Goal: Task Accomplishment & Management: Manage account settings

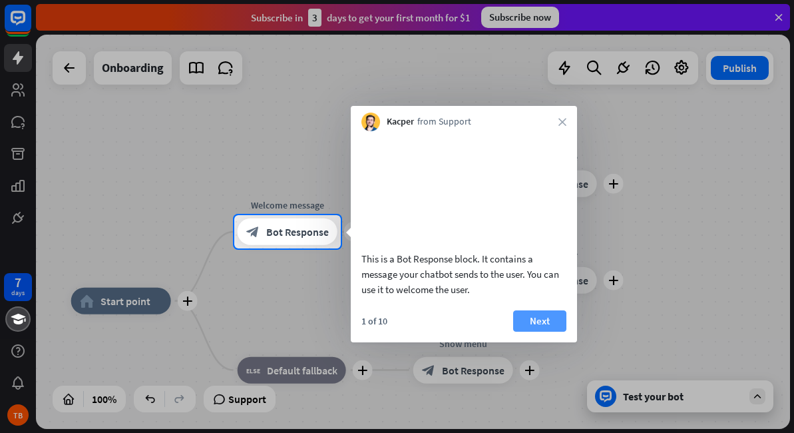
click at [542, 331] on button "Next" at bounding box center [539, 320] width 53 height 21
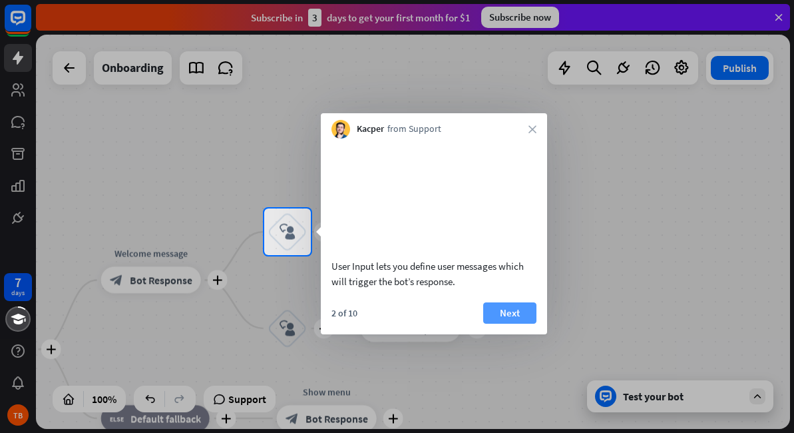
click at [517, 323] on button "Next" at bounding box center [509, 312] width 53 height 21
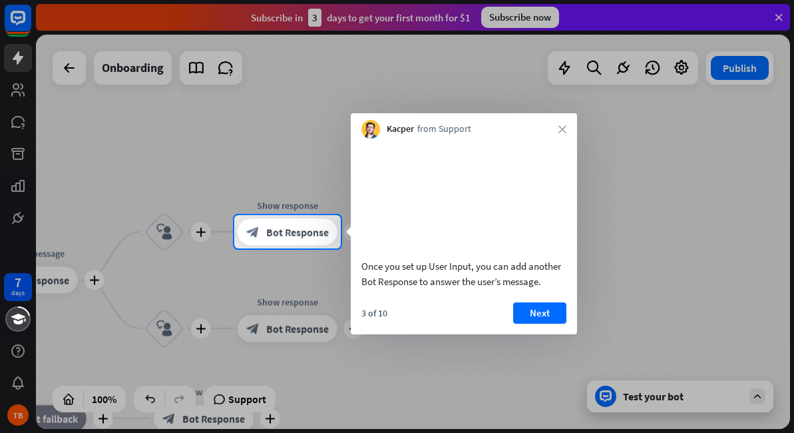
click at [517, 323] on button "Next" at bounding box center [539, 312] width 53 height 21
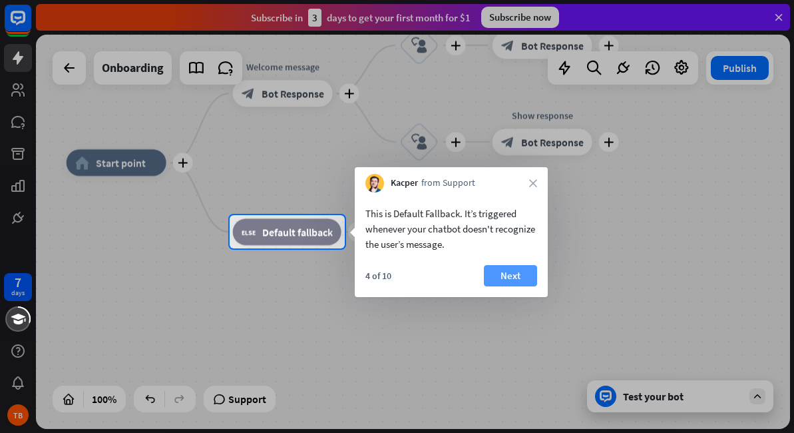
click at [511, 278] on button "Next" at bounding box center [510, 275] width 53 height 21
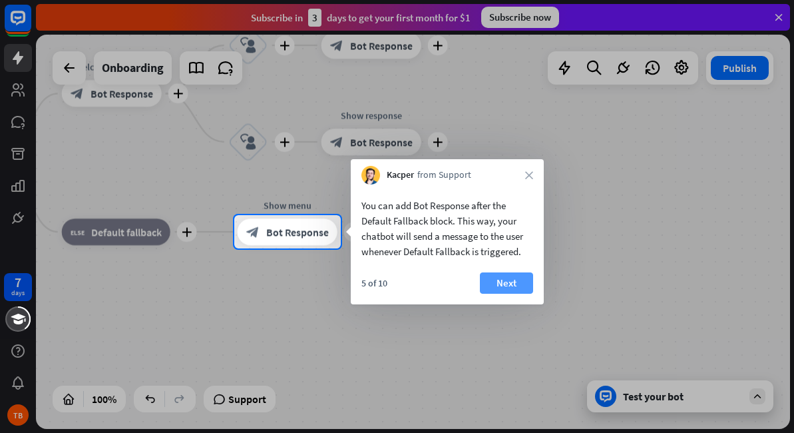
click at [513, 279] on button "Next" at bounding box center [506, 282] width 53 height 21
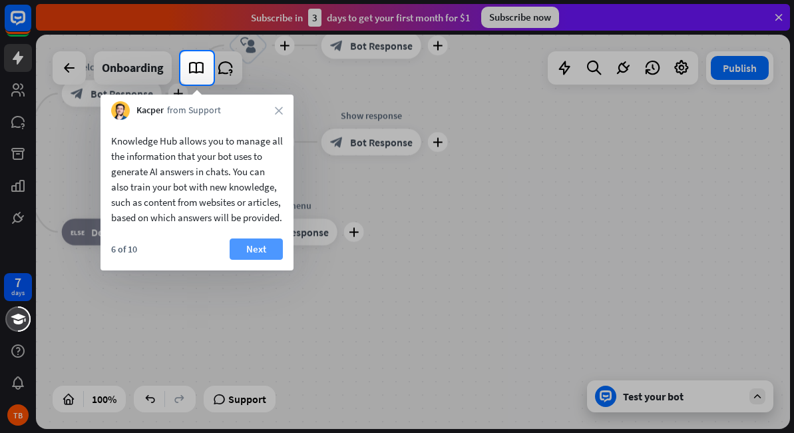
click at [251, 260] on button "Next" at bounding box center [256, 248] width 53 height 21
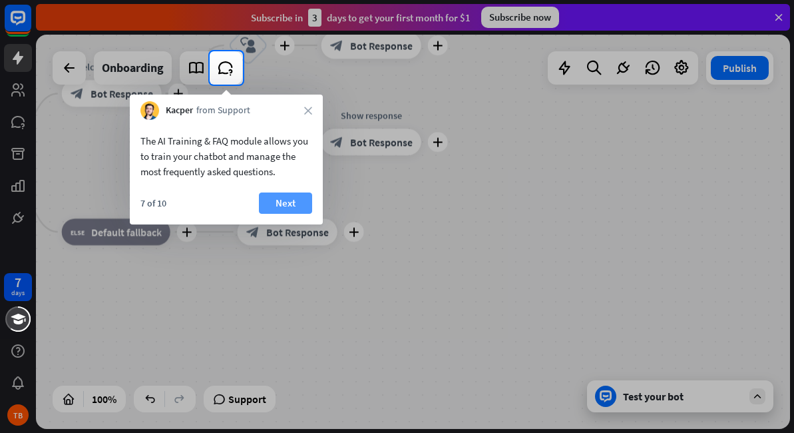
click at [282, 203] on button "Next" at bounding box center [285, 202] width 53 height 21
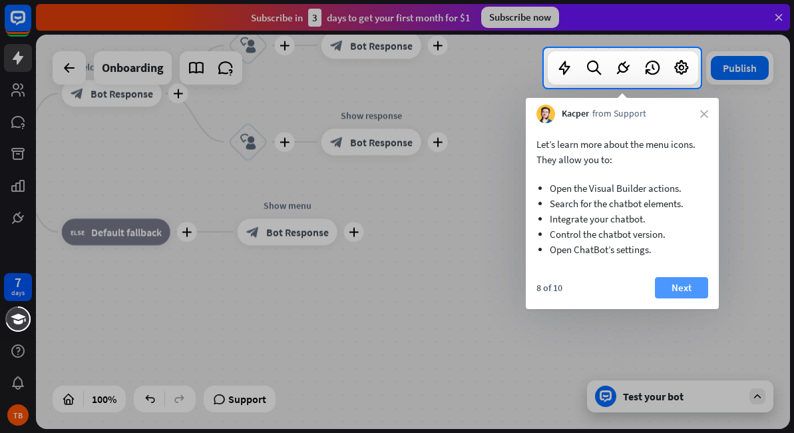
click at [696, 288] on button "Next" at bounding box center [681, 287] width 53 height 21
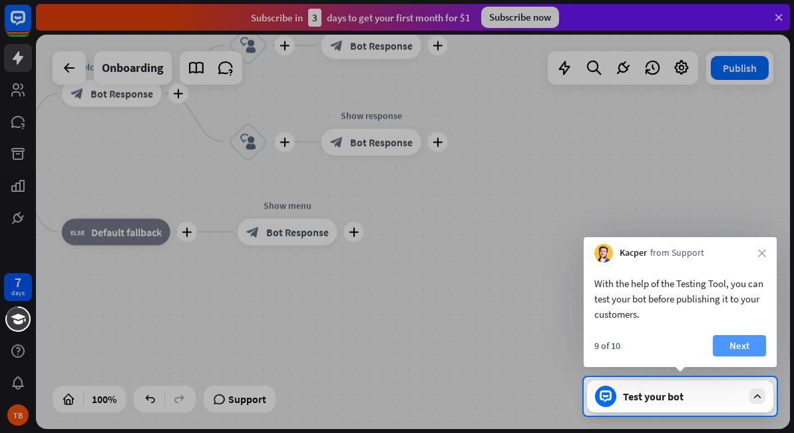
click at [735, 341] on button "Next" at bounding box center [739, 345] width 53 height 21
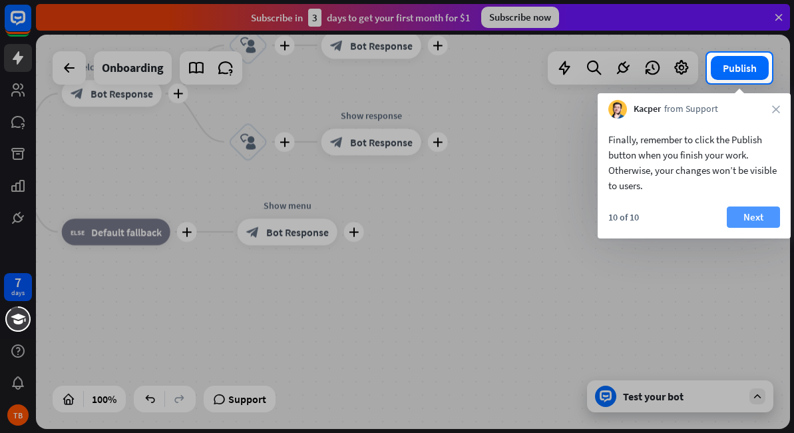
click at [746, 211] on button "Next" at bounding box center [753, 216] width 53 height 21
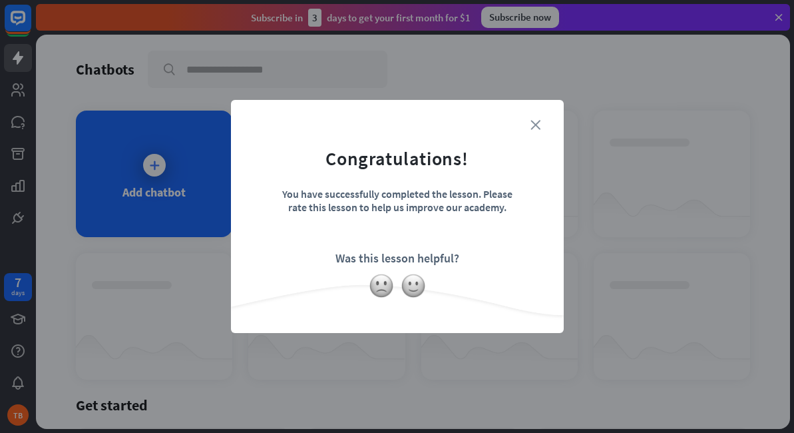
click at [534, 127] on icon "close" at bounding box center [536, 125] width 10 height 10
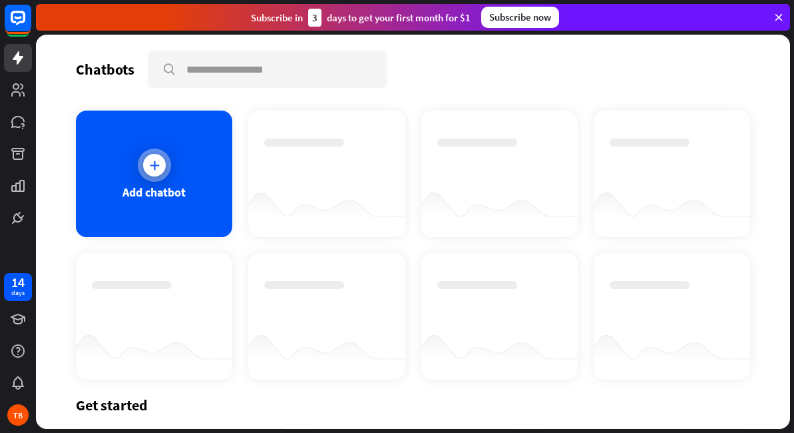
click at [156, 160] on icon at bounding box center [154, 164] width 13 height 13
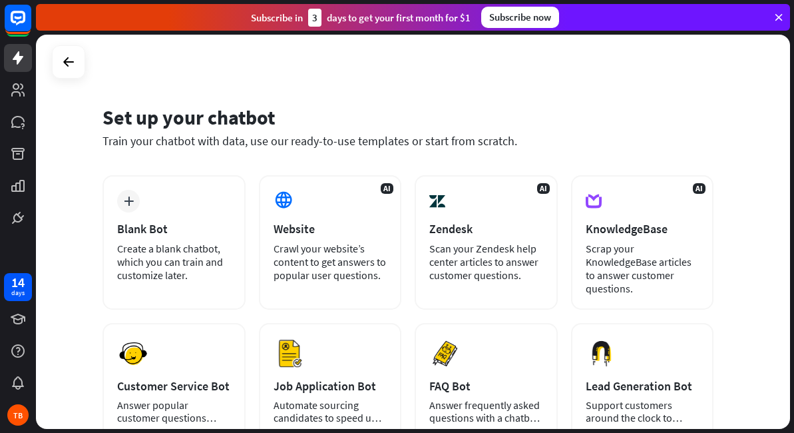
click at [781, 17] on icon at bounding box center [779, 17] width 12 height 12
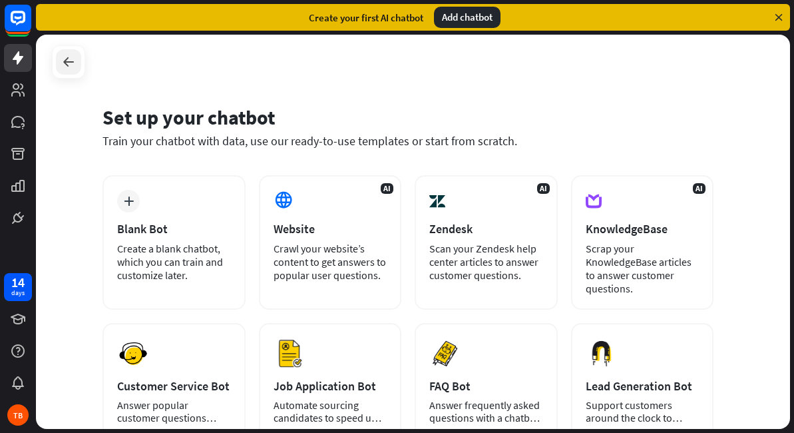
click at [75, 63] on icon at bounding box center [69, 62] width 16 height 16
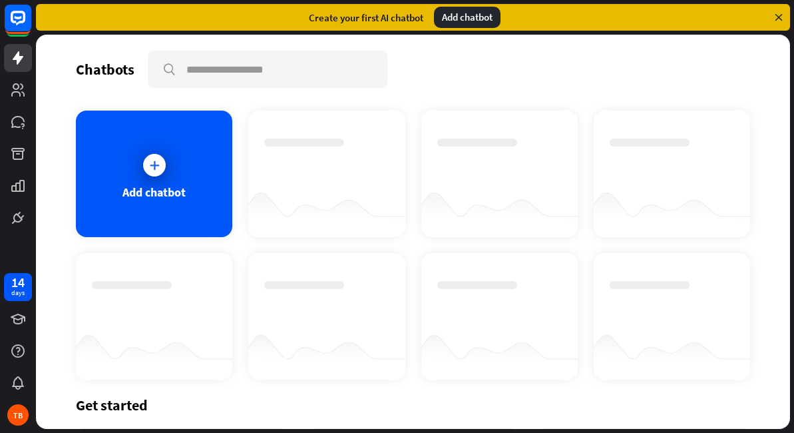
click at [114, 406] on div "Get started" at bounding box center [413, 404] width 674 height 19
click at [15, 286] on div "14" at bounding box center [17, 282] width 13 height 12
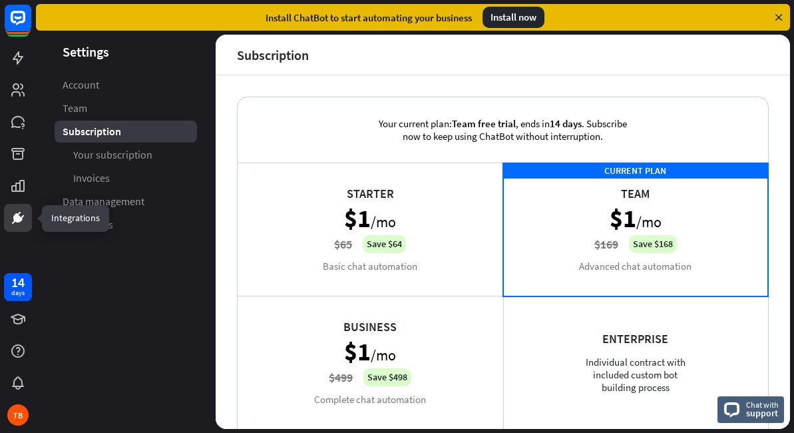
click at [17, 219] on icon at bounding box center [18, 218] width 8 height 8
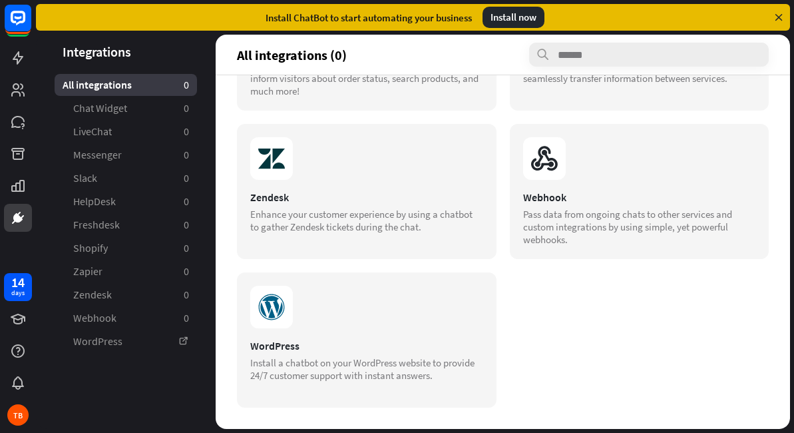
scroll to position [566, 0]
click at [422, 330] on div "WordPress Install a chatbot on your WordPress website to provide 24/7 customer …" at bounding box center [367, 339] width 260 height 135
click at [23, 281] on div "14" at bounding box center [17, 282] width 13 height 12
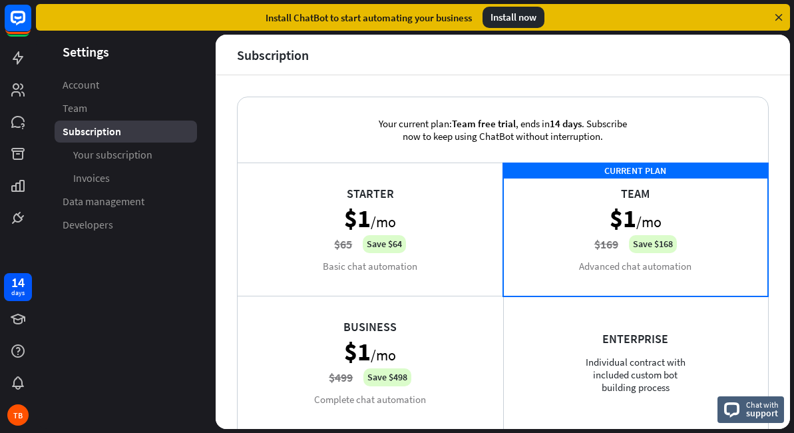
click at [520, 18] on div "Install now" at bounding box center [514, 17] width 62 height 21
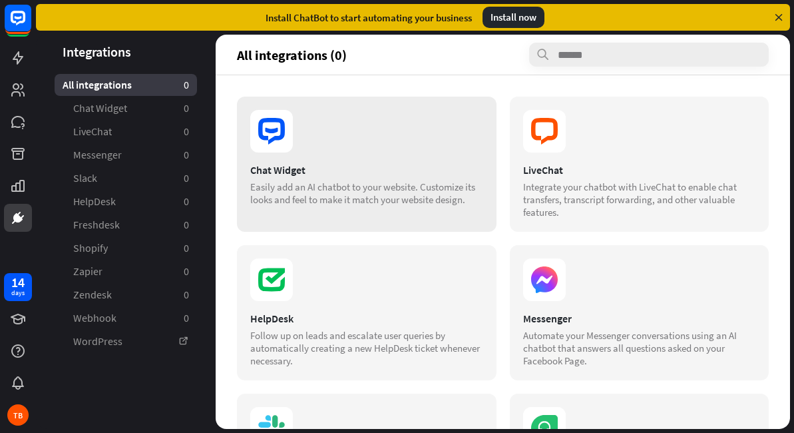
click at [374, 149] on section at bounding box center [366, 131] width 233 height 43
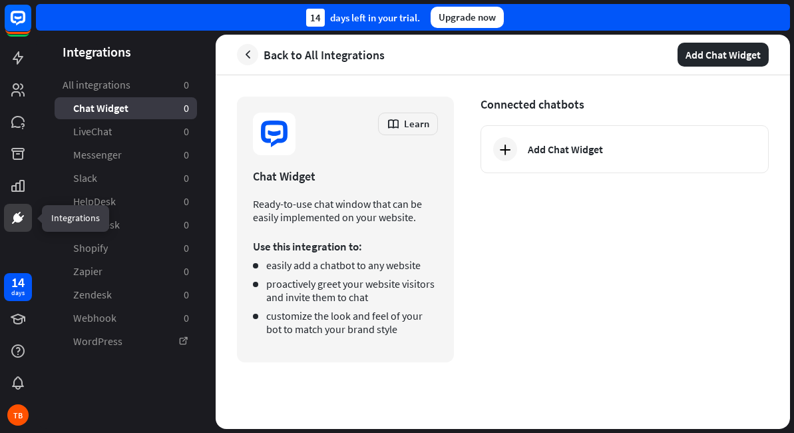
click at [25, 216] on icon at bounding box center [18, 218] width 16 height 16
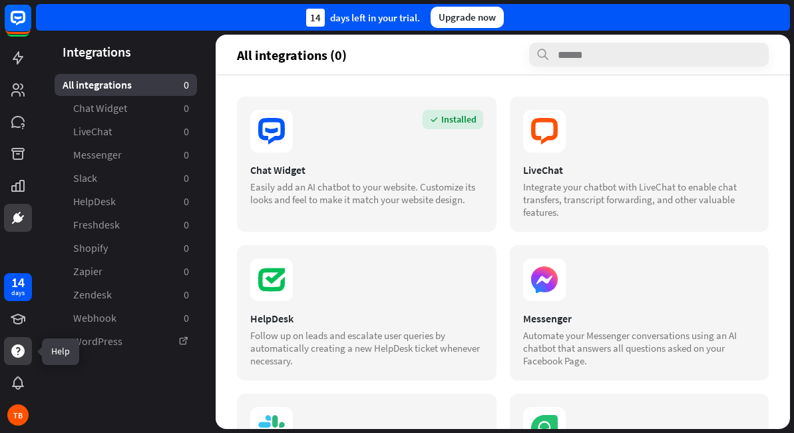
click at [17, 347] on icon at bounding box center [17, 350] width 13 height 13
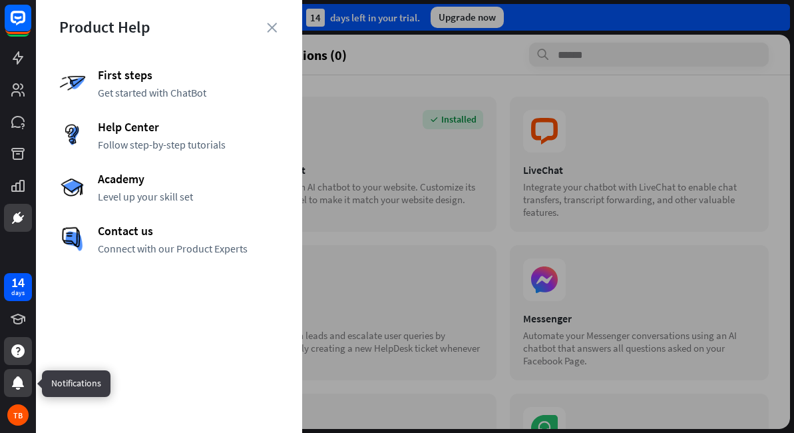
click at [11, 381] on icon at bounding box center [18, 383] width 16 height 16
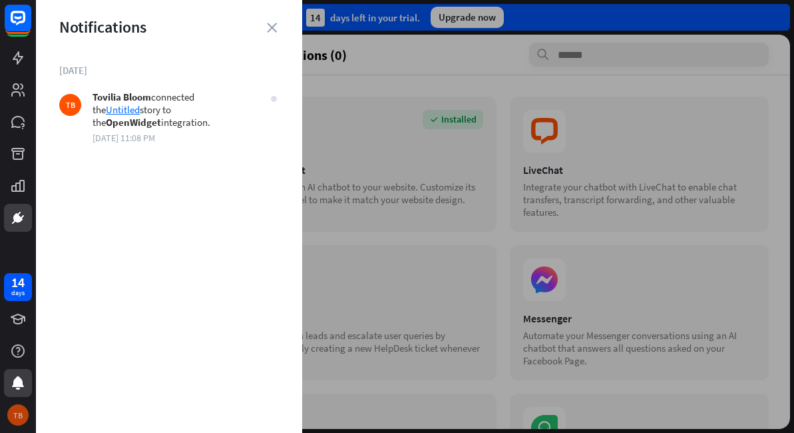
click at [18, 409] on div "TB" at bounding box center [17, 414] width 21 height 21
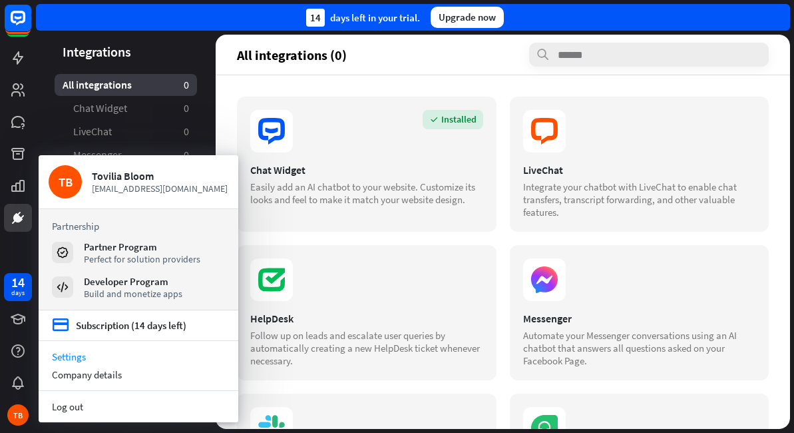
click at [65, 358] on link "Settings" at bounding box center [139, 356] width 200 height 18
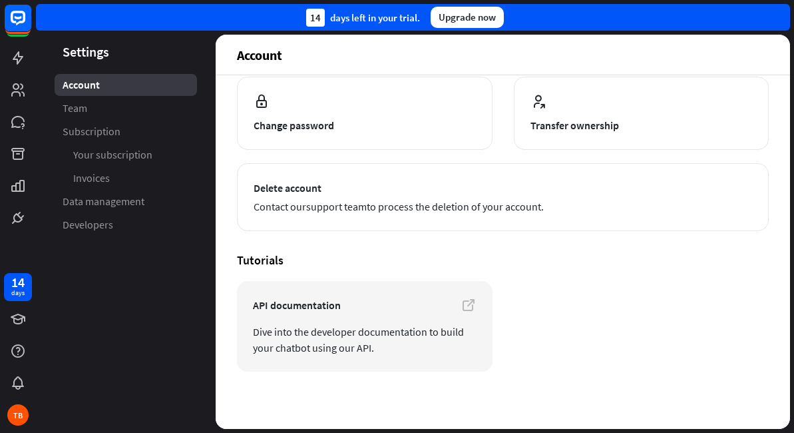
scroll to position [157, 0]
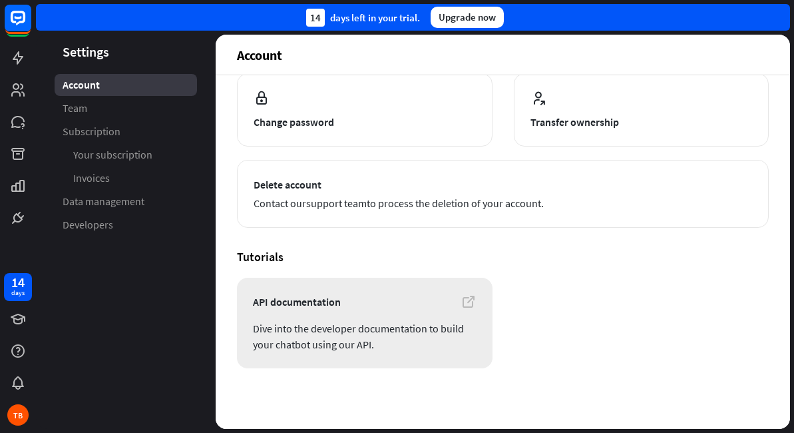
click at [465, 302] on icon at bounding box center [469, 302] width 16 height 16
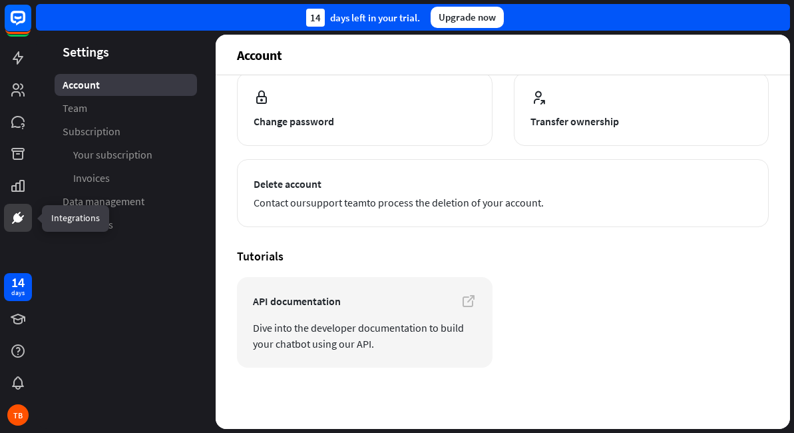
click at [21, 210] on icon at bounding box center [18, 218] width 16 height 16
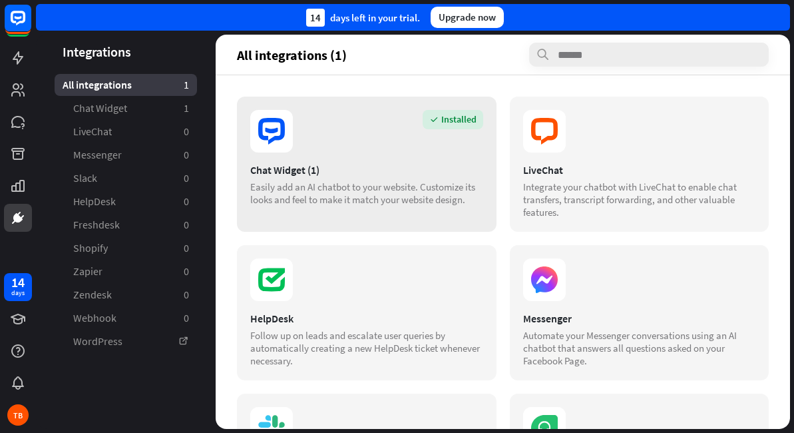
click at [362, 149] on section "Installed" at bounding box center [366, 131] width 233 height 43
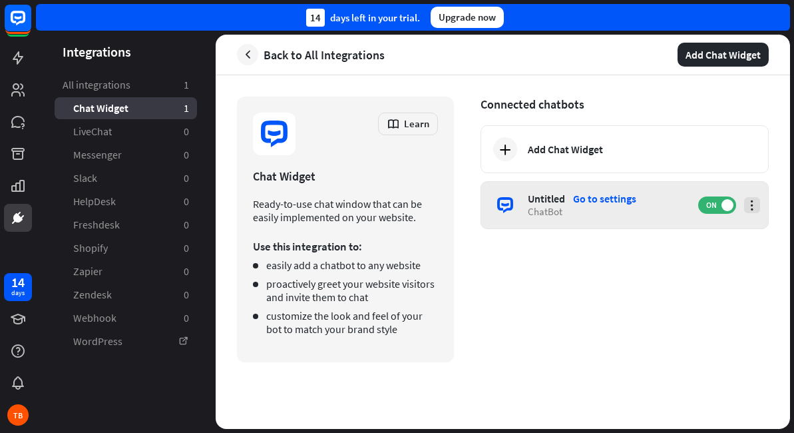
click at [754, 210] on icon at bounding box center [752, 204] width 13 height 13
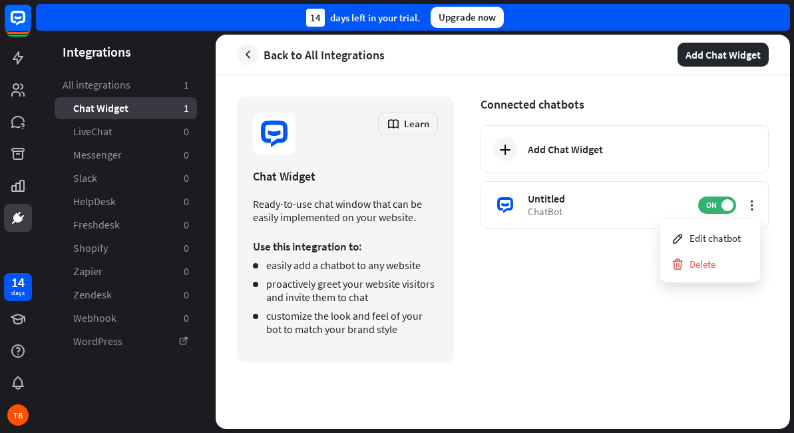
click at [611, 291] on div "Connected chatbots Add Chat Widget Untitled Go to settings ChatBot ON" at bounding box center [625, 230] width 288 height 266
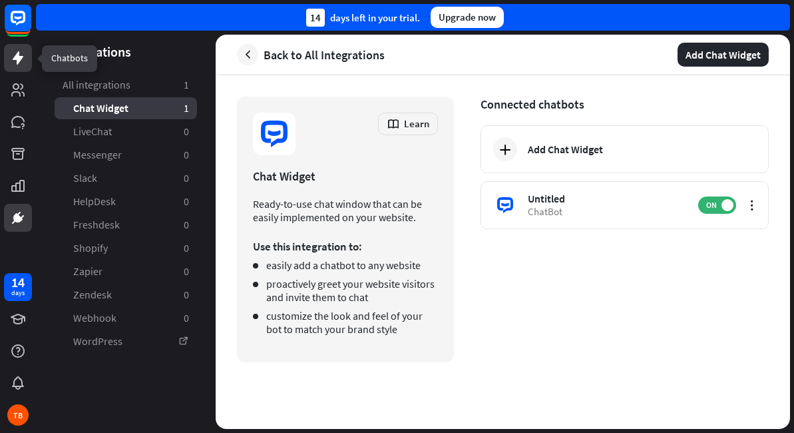
click at [17, 59] on icon at bounding box center [18, 57] width 11 height 13
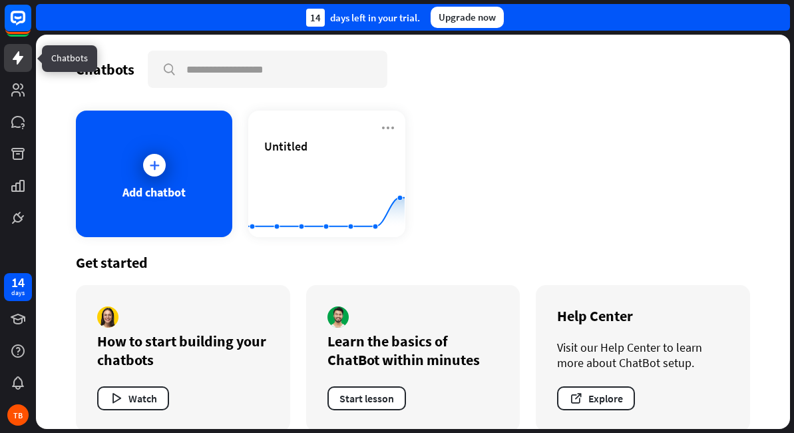
click at [23, 60] on icon at bounding box center [18, 58] width 16 height 16
click at [19, 64] on icon at bounding box center [18, 58] width 16 height 16
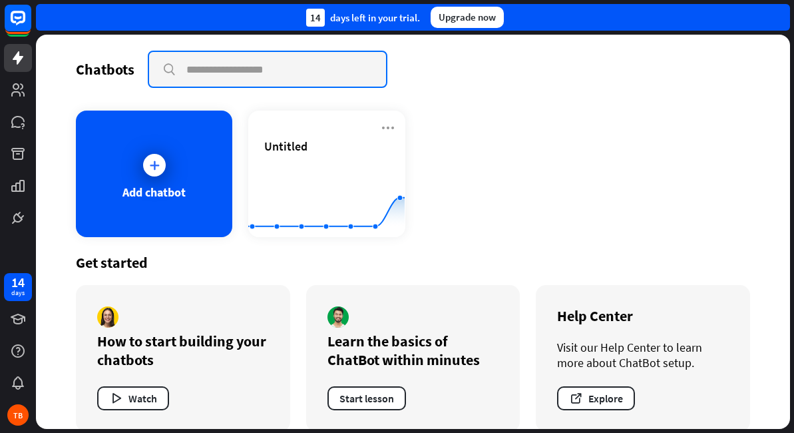
click at [260, 71] on input "text" at bounding box center [267, 69] width 237 height 35
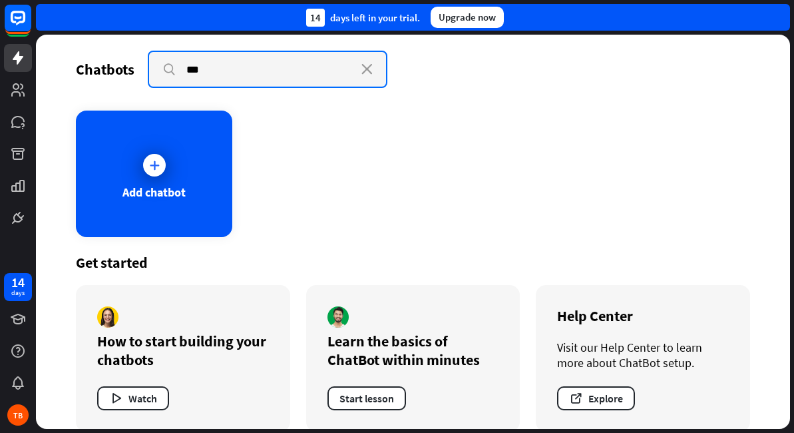
type input "***"
click at [222, 73] on input "***" at bounding box center [267, 69] width 237 height 35
click at [216, 67] on input "***" at bounding box center [267, 69] width 237 height 35
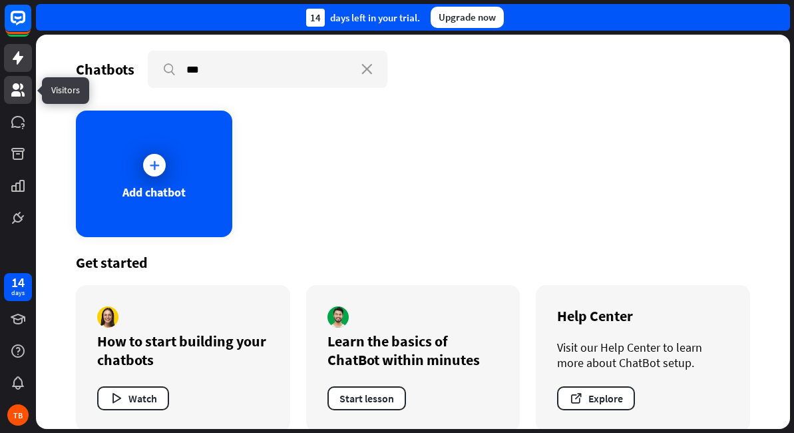
click at [30, 93] on link at bounding box center [18, 90] width 28 height 28
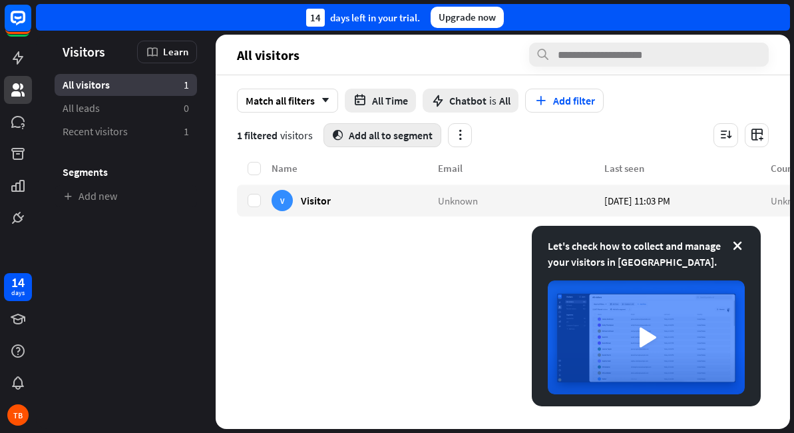
click at [382, 140] on button "segment Add all to segment" at bounding box center [382, 135] width 118 height 24
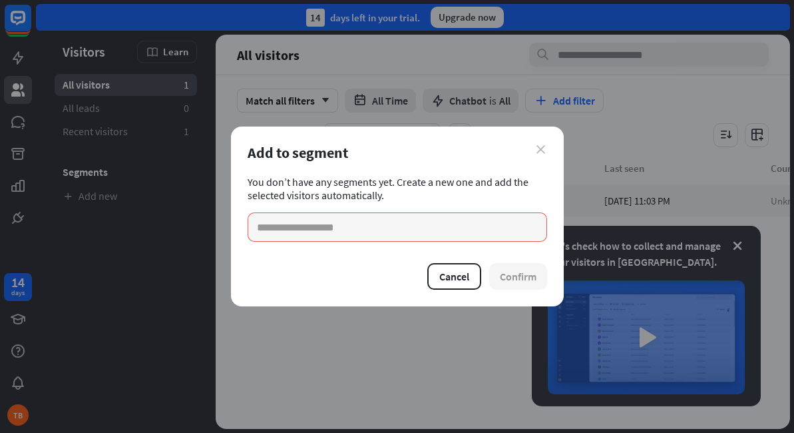
click at [544, 150] on icon "close" at bounding box center [541, 149] width 9 height 9
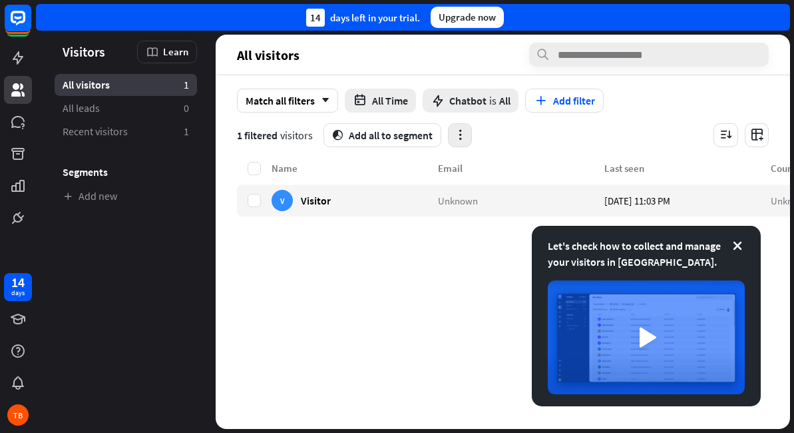
click at [461, 138] on icon "button" at bounding box center [460, 135] width 14 height 14
click at [515, 162] on div "Email" at bounding box center [521, 168] width 166 height 13
click at [353, 310] on div "Name Email Last seen Country V Visitor Unknown [DATE] 11:03 PM Unknown" at bounding box center [587, 294] width 700 height 268
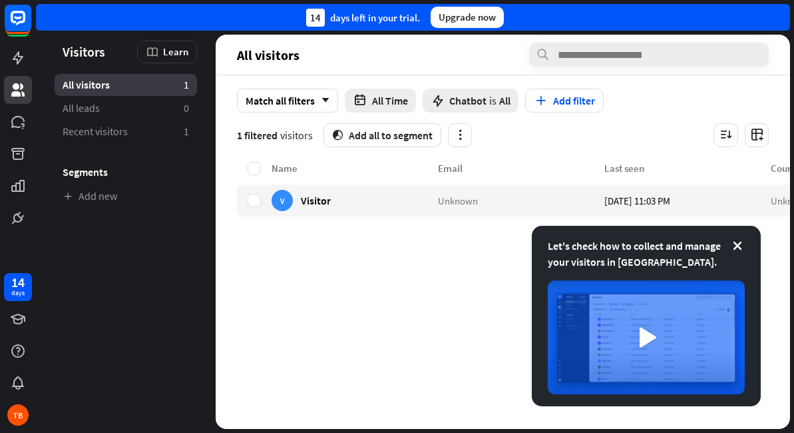
click at [353, 310] on div "Name Email Last seen Country V Visitor Unknown [DATE] 11:03 PM Unknown" at bounding box center [587, 294] width 700 height 268
click at [459, 19] on div "Upgrade now" at bounding box center [467, 17] width 73 height 21
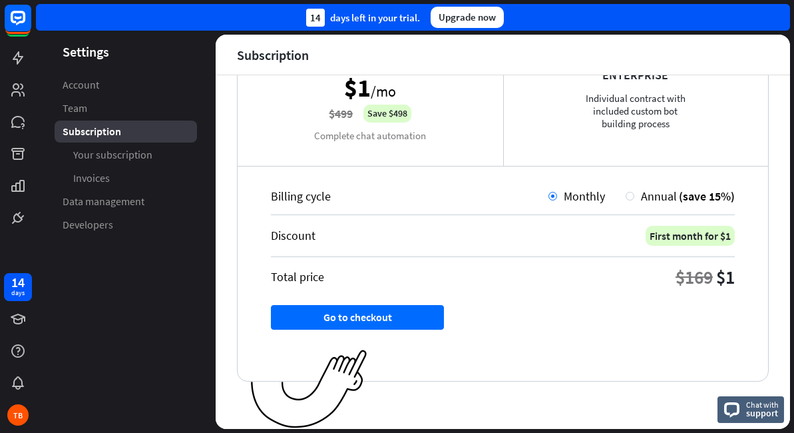
scroll to position [264, 0]
click at [19, 223] on icon at bounding box center [18, 218] width 16 height 16
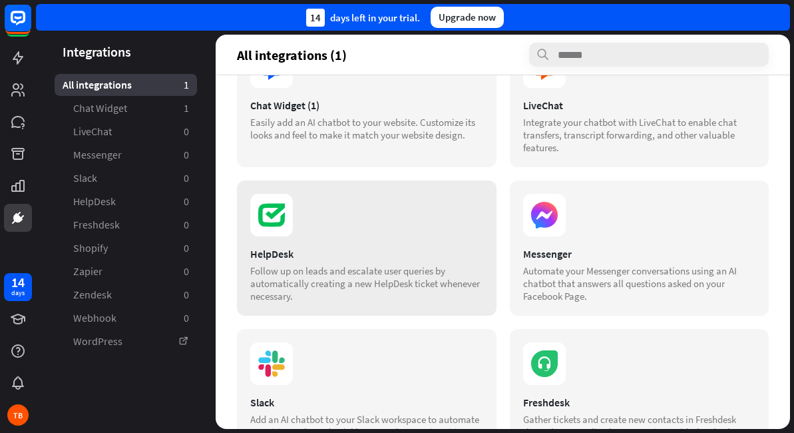
scroll to position [67, 0]
